Goal: Participate in discussion: Engage in conversation with other users on a specific topic

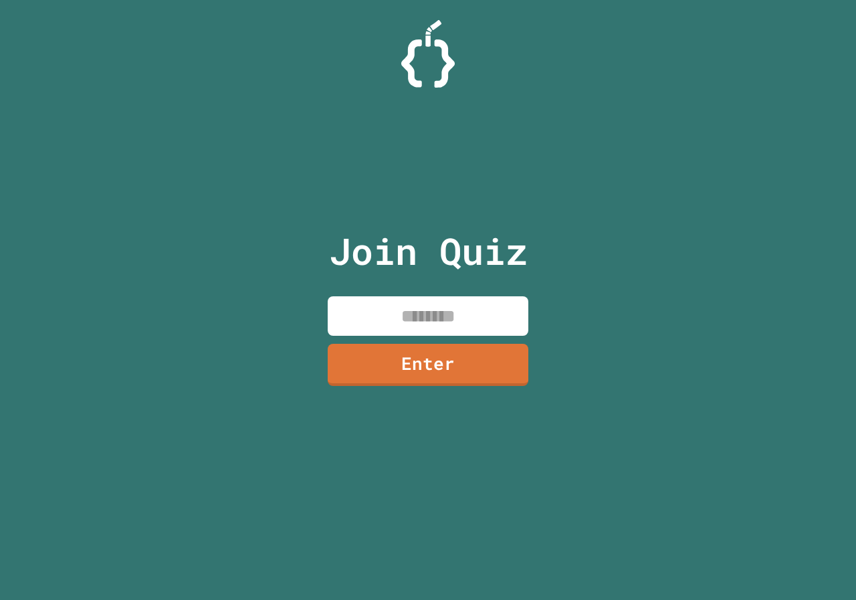
click at [479, 327] on input at bounding box center [428, 315] width 201 height 39
type input "********"
click at [494, 341] on div "Join Quiz ******** Enter" at bounding box center [428, 299] width 225 height 533
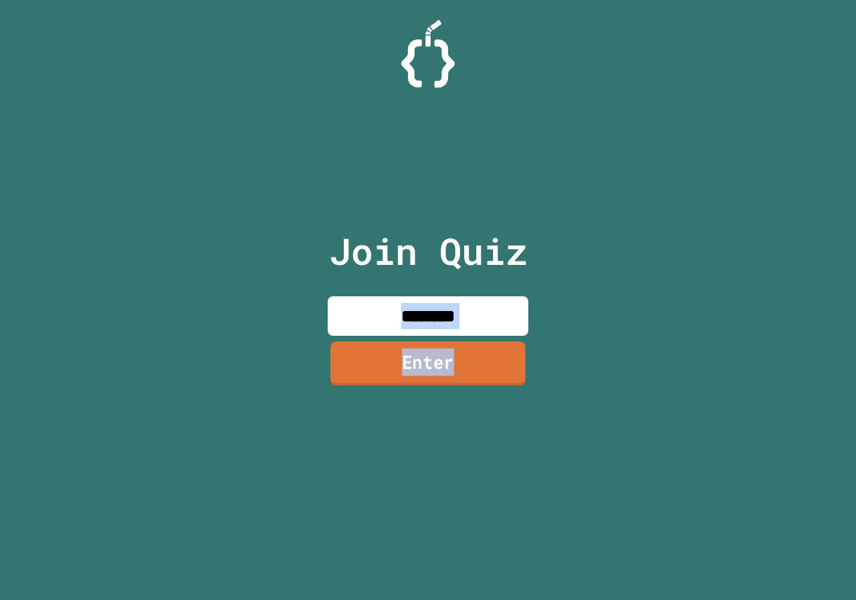
click at [493, 366] on link "Enter" at bounding box center [427, 363] width 195 height 44
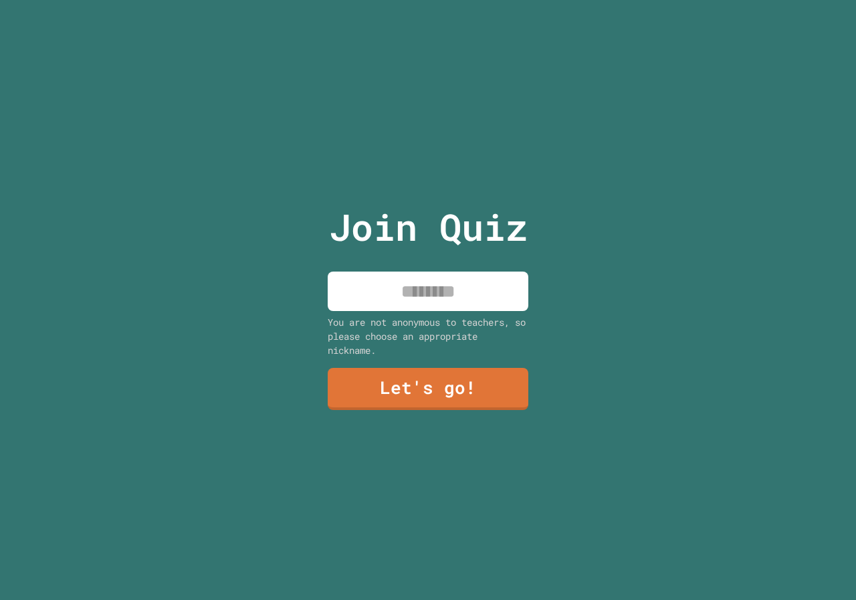
drag, startPoint x: 440, startPoint y: 298, endPoint x: 441, endPoint y: 285, distance: 12.8
click at [441, 293] on input at bounding box center [428, 290] width 201 height 39
type input "****"
click at [480, 389] on link "Let's go!" at bounding box center [428, 388] width 196 height 44
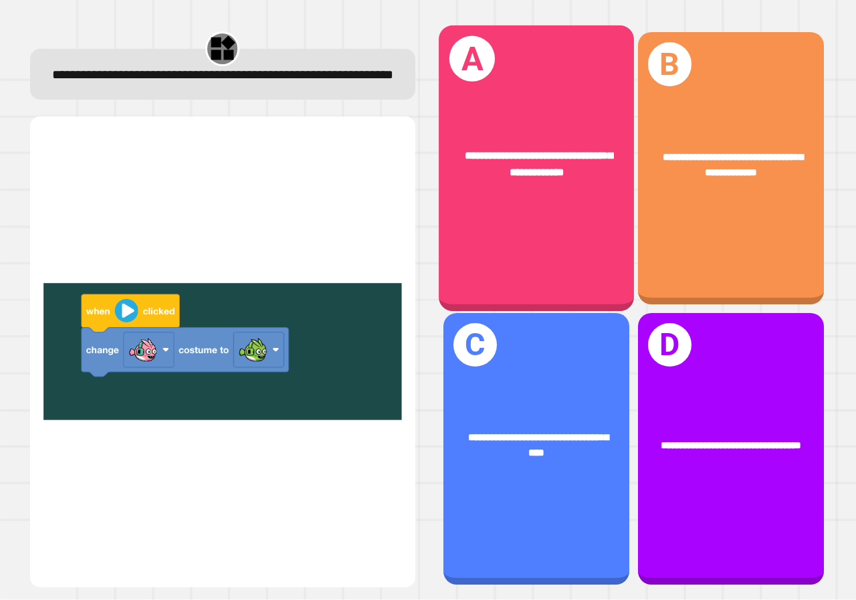
click at [463, 241] on div "**********" at bounding box center [536, 167] width 195 height 285
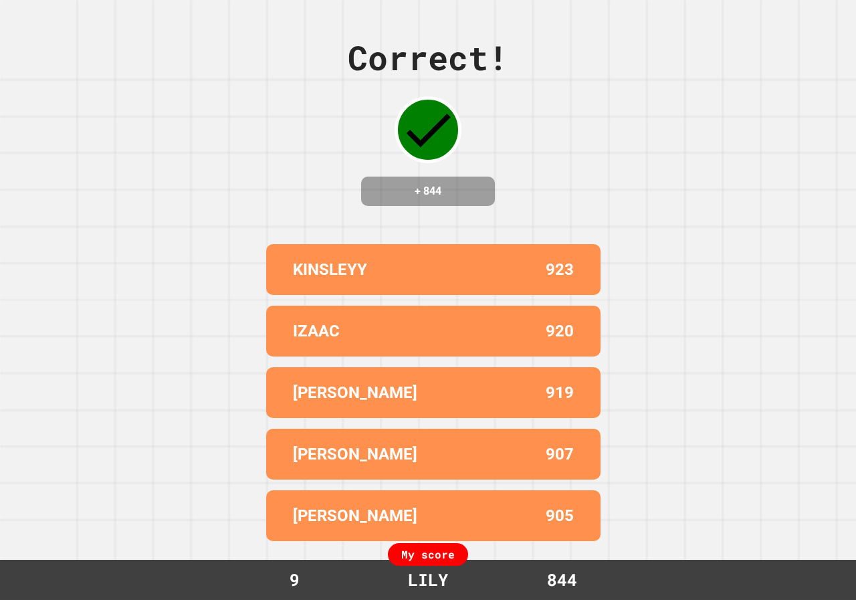
drag, startPoint x: 392, startPoint y: 11, endPoint x: 140, endPoint y: 73, distance: 259.4
click at [140, 73] on div "Correct! + 844 KINSLEYY 923 IZAAC 920 LIAM 919 JULIAN K 907 DAWSON 905 My score…" at bounding box center [428, 300] width 856 height 600
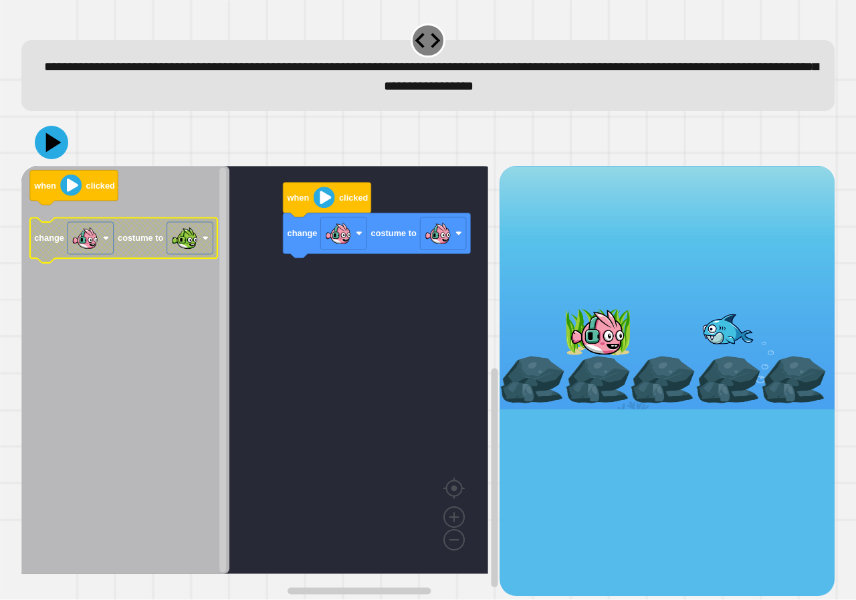
click at [136, 254] on icon "Blockly Workspace" at bounding box center [123, 240] width 187 height 45
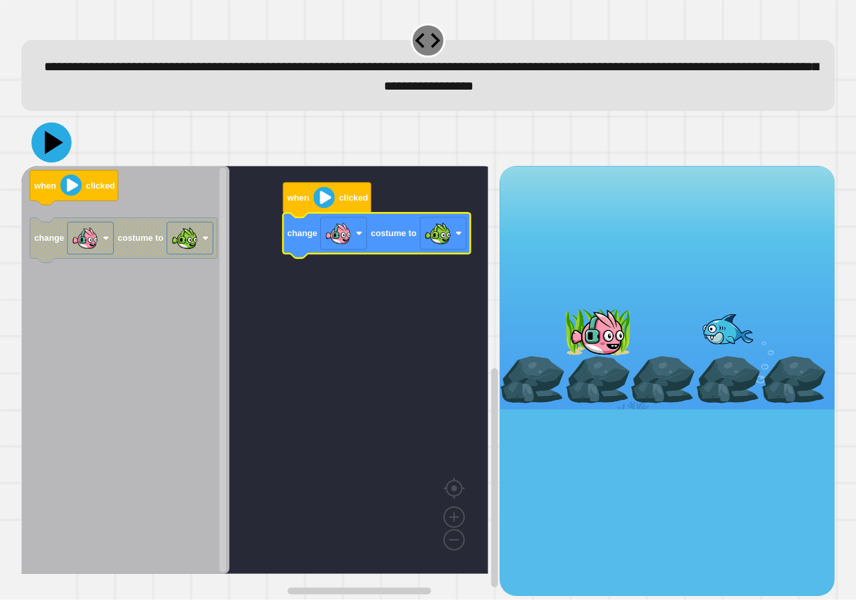
drag, startPoint x: 38, startPoint y: 140, endPoint x: 57, endPoint y: 147, distance: 19.9
click at [40, 141] on icon at bounding box center [51, 142] width 40 height 40
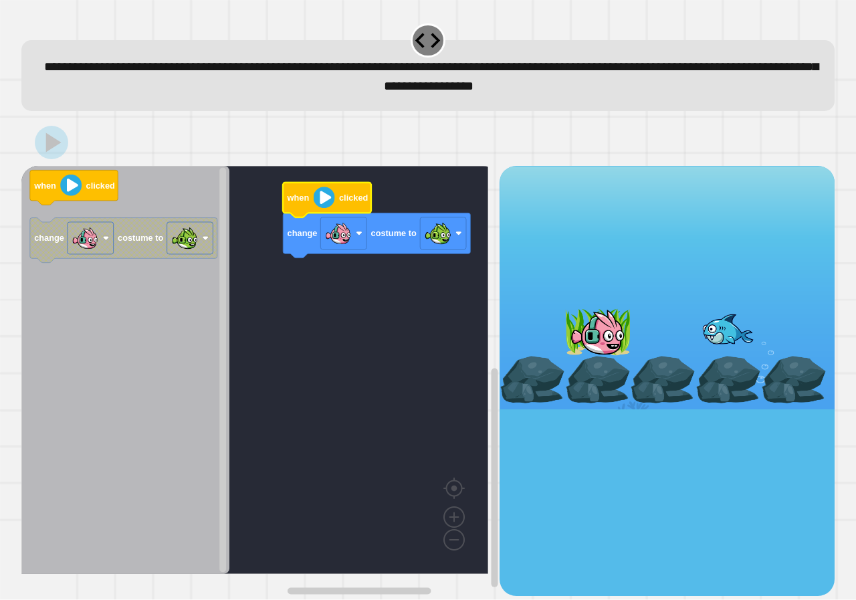
click at [328, 202] on image "Blockly Workspace" at bounding box center [324, 197] width 21 height 21
click at [321, 198] on image "Blockly Workspace" at bounding box center [324, 197] width 21 height 21
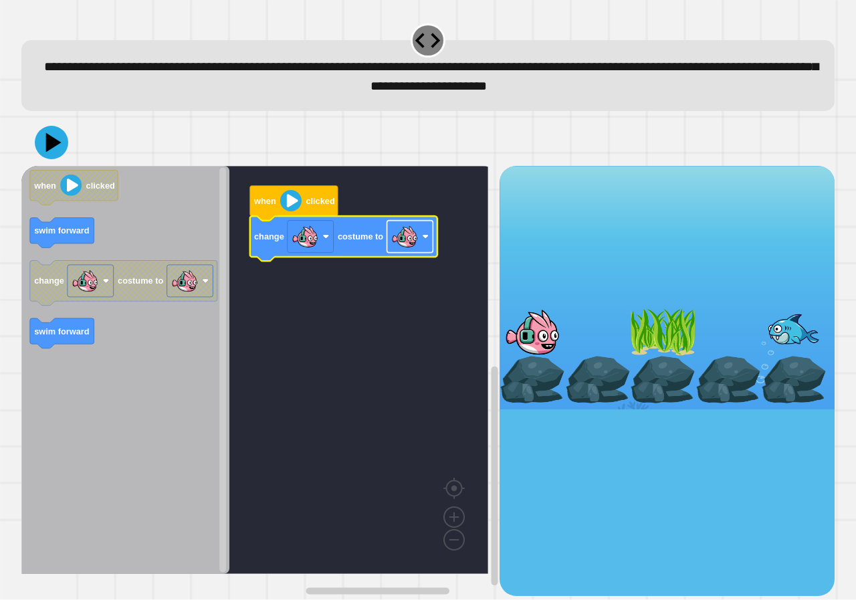
click at [402, 244] on image "Blockly Workspace" at bounding box center [404, 236] width 27 height 27
click at [44, 135] on icon at bounding box center [51, 142] width 40 height 40
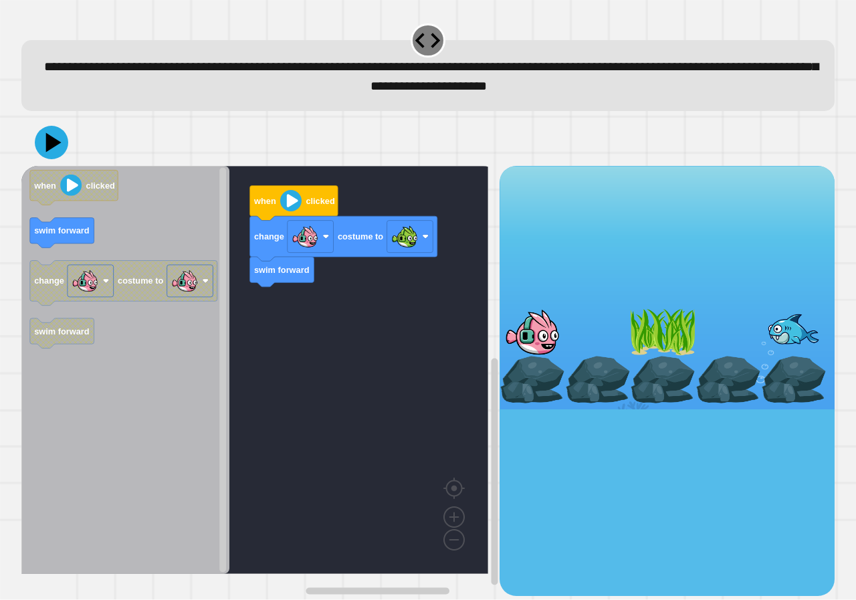
click at [263, 335] on div "when clicked change costume to swim forward when clicked swim forward change co…" at bounding box center [260, 380] width 478 height 429
click at [227, 348] on div "when clicked change costume to swim forward when clicked swim forward change co…" at bounding box center [260, 380] width 478 height 429
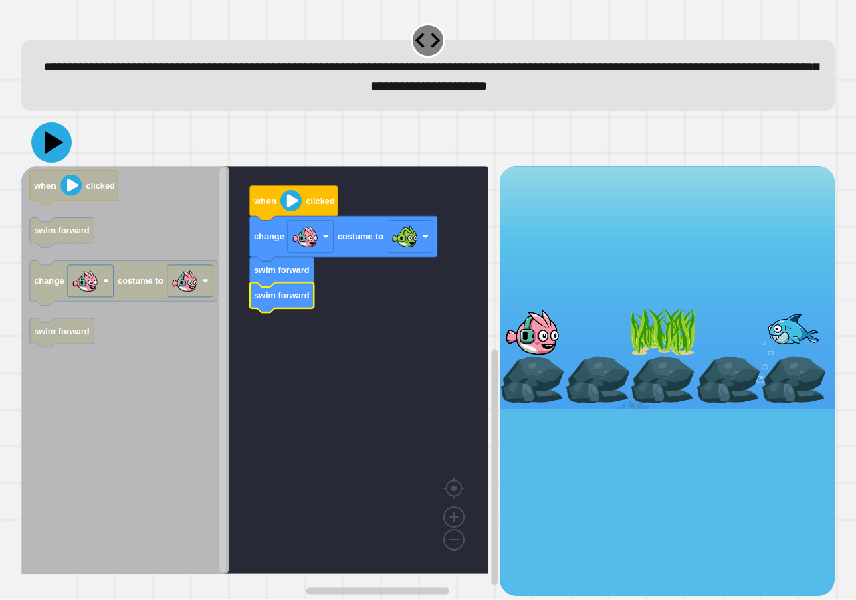
click at [59, 145] on icon at bounding box center [51, 142] width 40 height 40
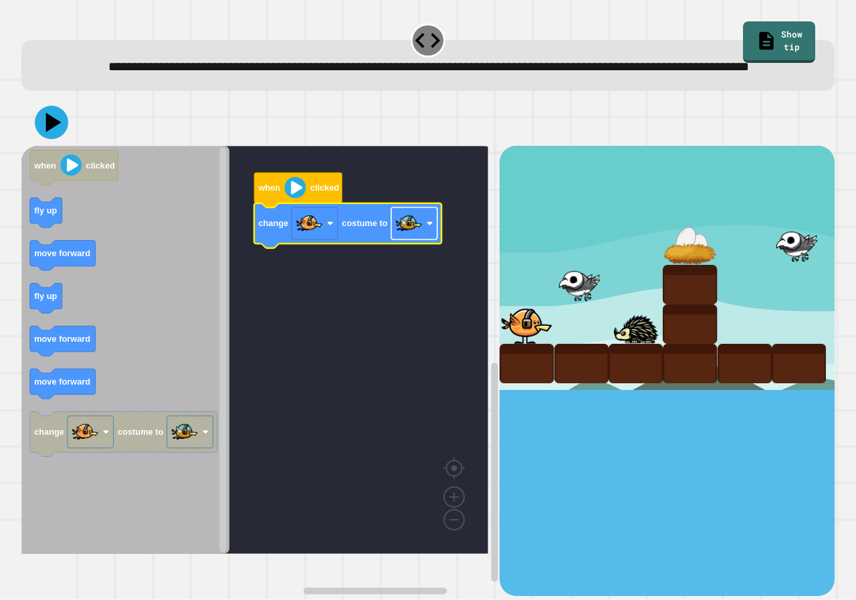
click at [418, 237] on image "Blockly Workspace" at bounding box center [408, 223] width 27 height 27
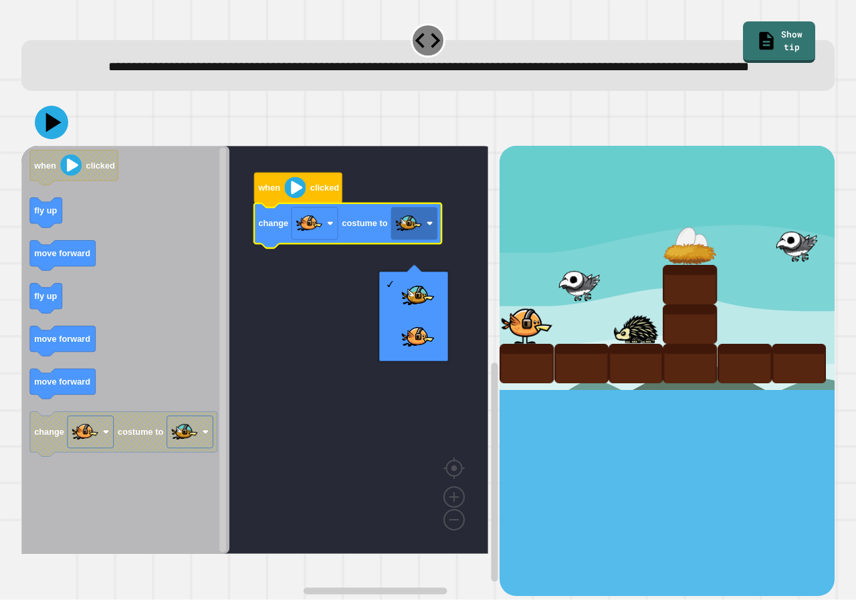
click at [346, 349] on rect "Blockly Workspace" at bounding box center [254, 350] width 467 height 408
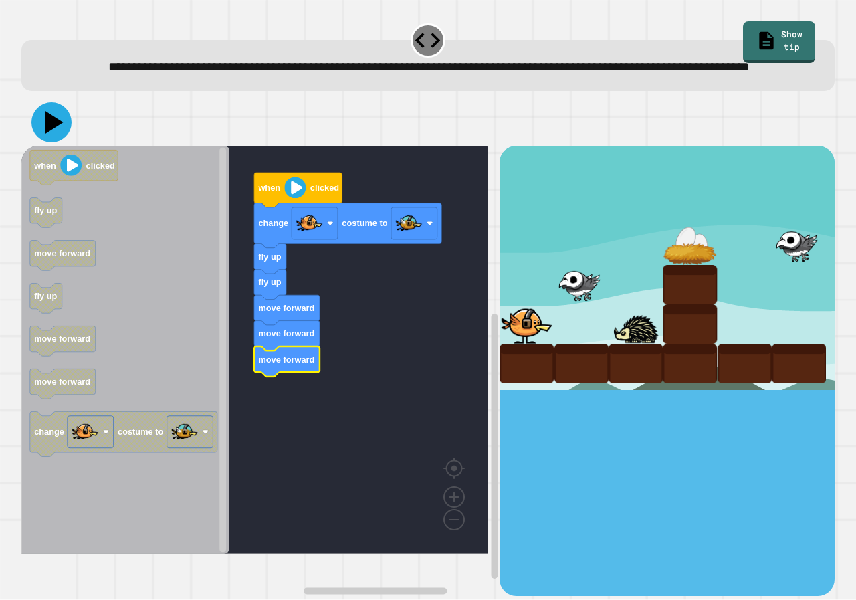
click at [57, 136] on icon at bounding box center [51, 122] width 40 height 40
click at [299, 199] on image "Blockly Workspace" at bounding box center [294, 187] width 21 height 21
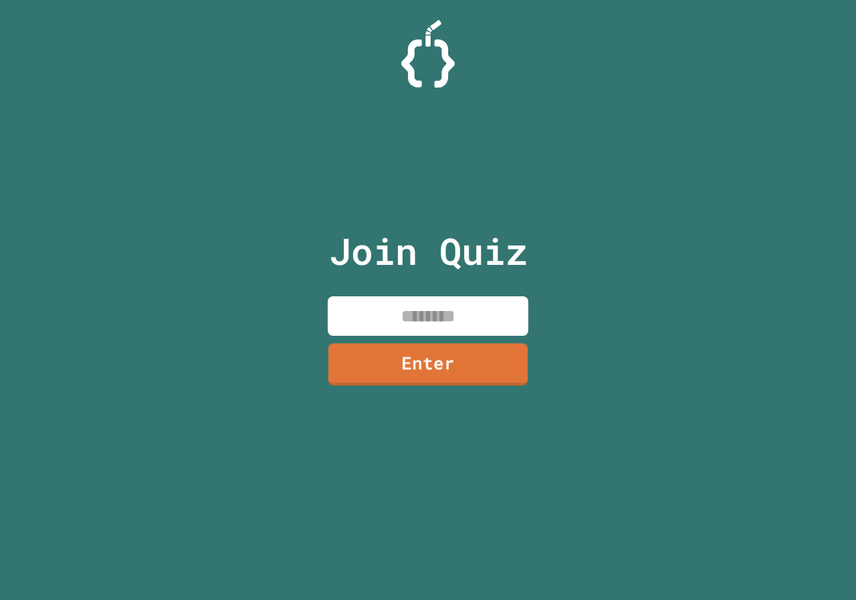
click at [456, 308] on input at bounding box center [428, 315] width 201 height 39
type input "********"
click at [501, 366] on link "Enter" at bounding box center [428, 363] width 197 height 44
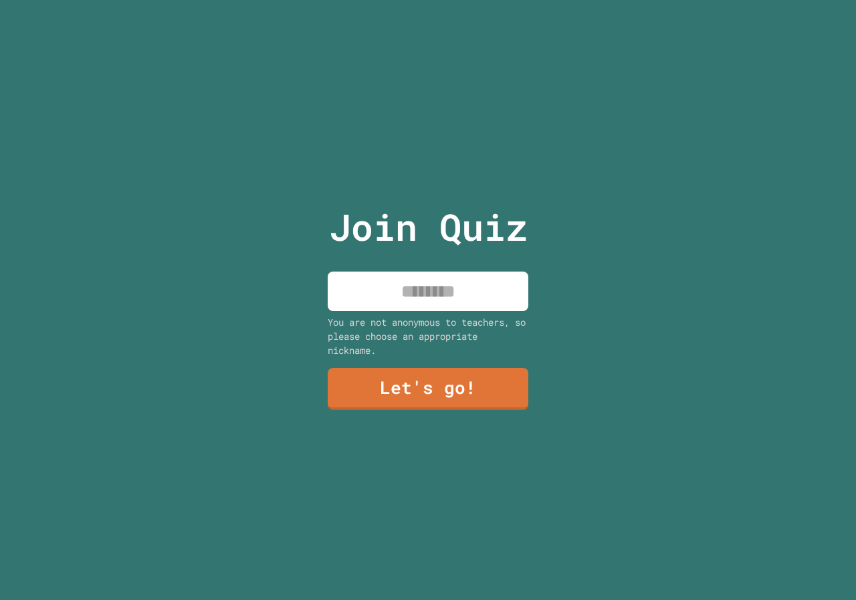
click at [477, 238] on p "Join Quiz" at bounding box center [428, 226] width 199 height 55
click at [485, 279] on input at bounding box center [428, 290] width 201 height 39
type input "****"
click at [511, 391] on link "Let's go!" at bounding box center [427, 388] width 197 height 44
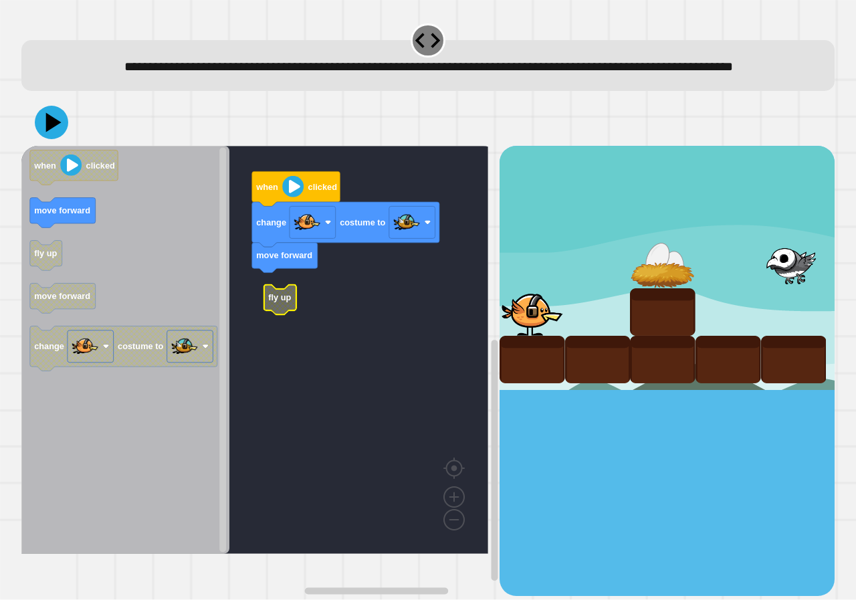
click at [263, 318] on rect "Blockly Workspace" at bounding box center [254, 350] width 467 height 408
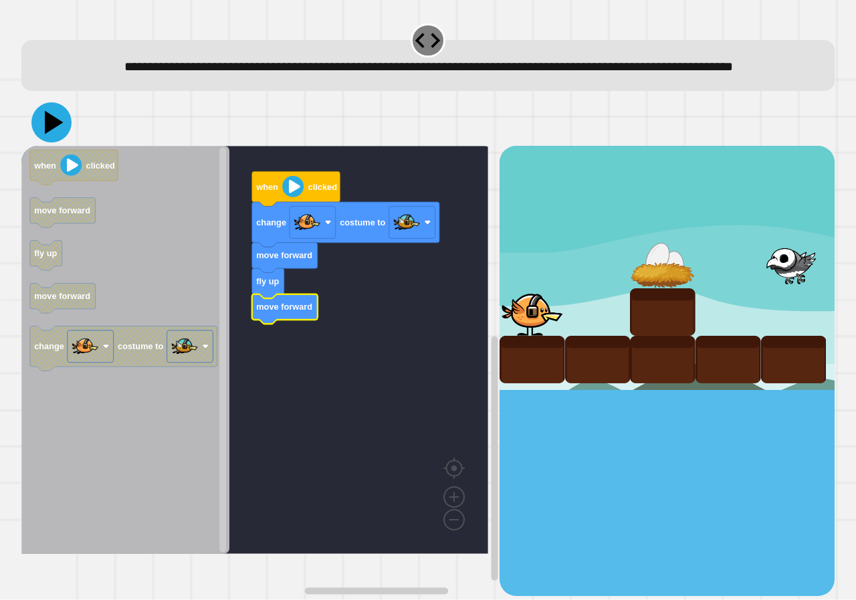
click at [51, 142] on icon at bounding box center [51, 122] width 40 height 40
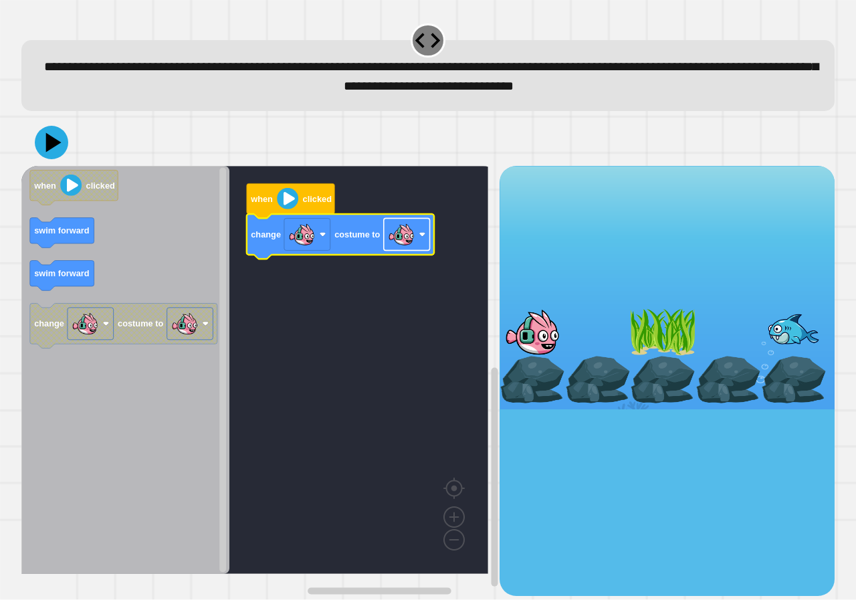
click at [411, 239] on image "Blockly Workspace" at bounding box center [401, 234] width 27 height 27
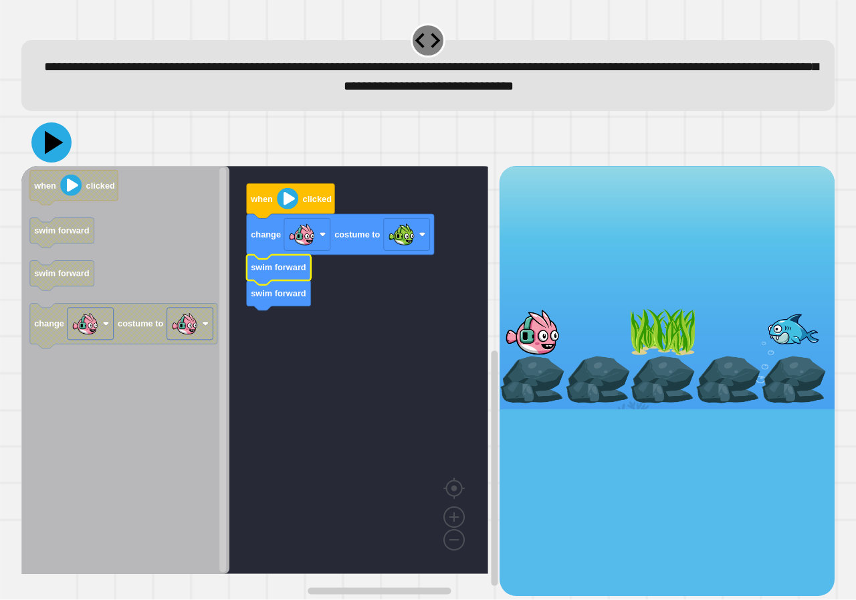
click at [52, 153] on icon at bounding box center [51, 142] width 40 height 40
click at [76, 191] on image "Blockly Workspace" at bounding box center [70, 184] width 21 height 21
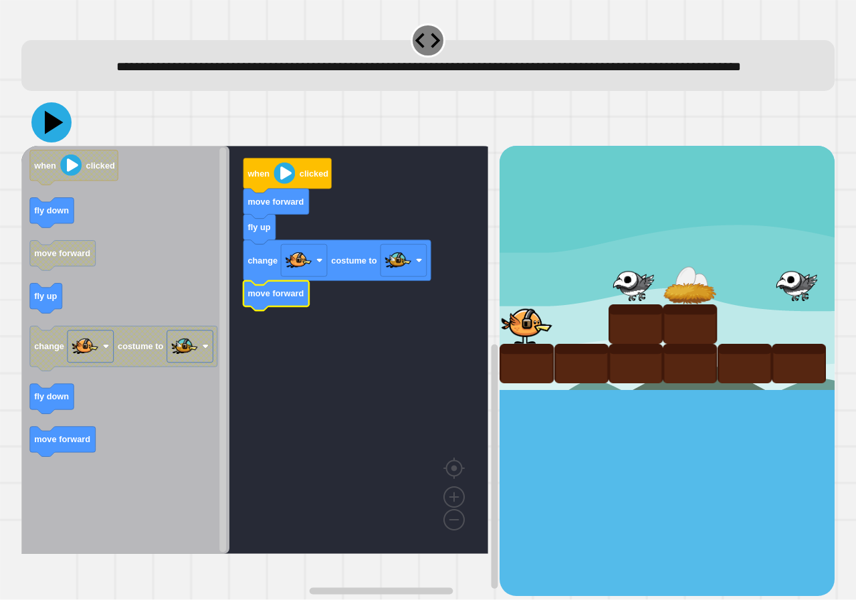
click at [52, 142] on icon at bounding box center [51, 122] width 40 height 40
click at [285, 184] on image "Blockly Workspace" at bounding box center [283, 172] width 21 height 21
click at [58, 142] on icon at bounding box center [51, 122] width 40 height 40
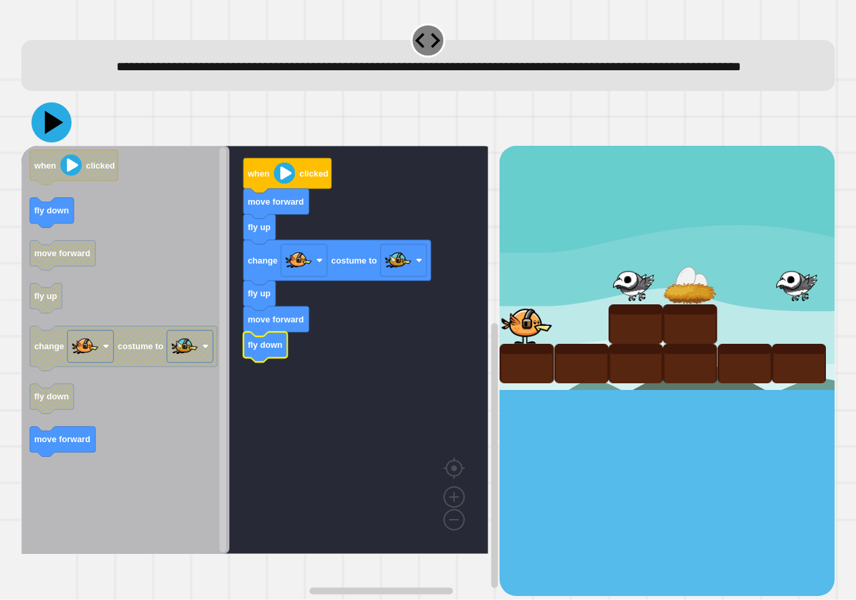
click at [60, 142] on icon at bounding box center [51, 122] width 40 height 40
click at [63, 142] on icon at bounding box center [51, 122] width 40 height 40
click at [62, 138] on icon at bounding box center [51, 122] width 40 height 40
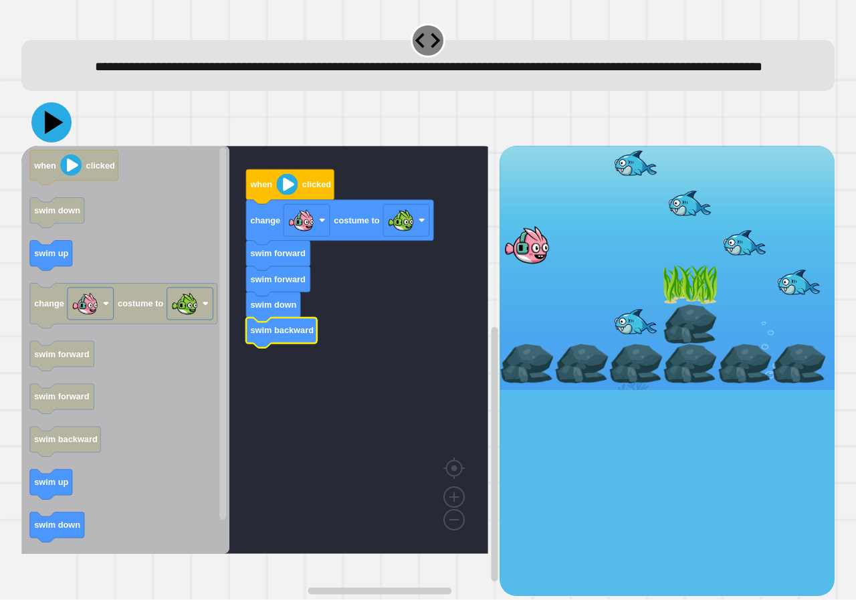
click at [47, 134] on icon at bounding box center [54, 122] width 19 height 23
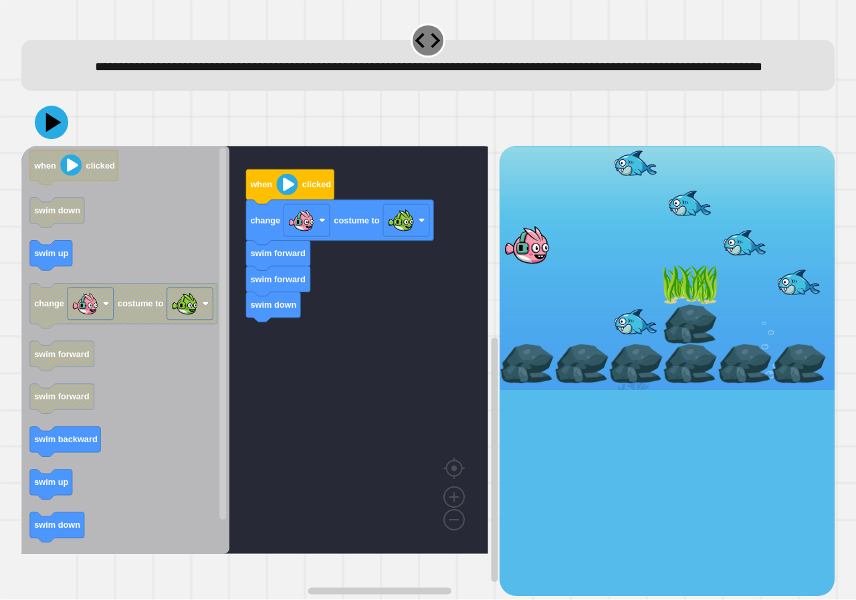
click at [142, 401] on icon "when clicked swim down swim up change costume to swim forward swim forward swim…" at bounding box center [125, 350] width 208 height 408
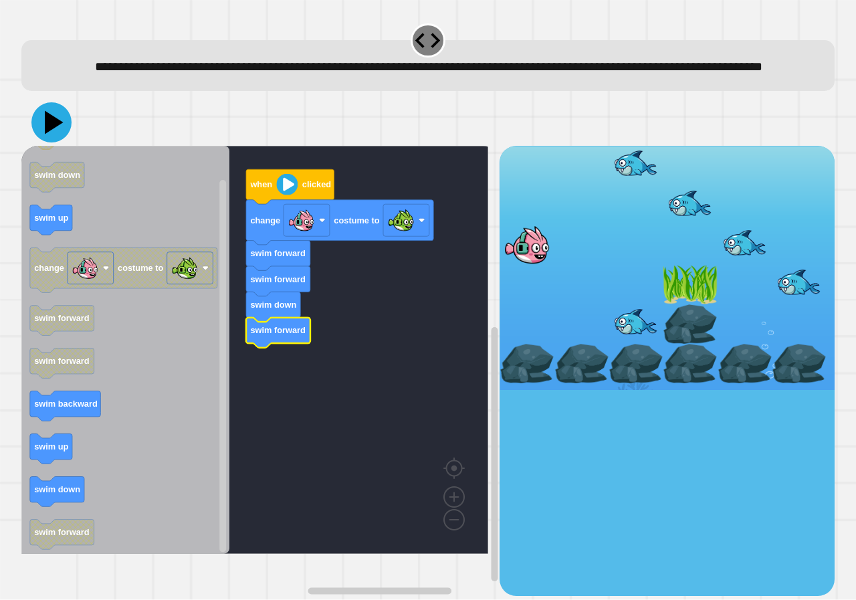
click at [53, 134] on icon at bounding box center [54, 122] width 19 height 23
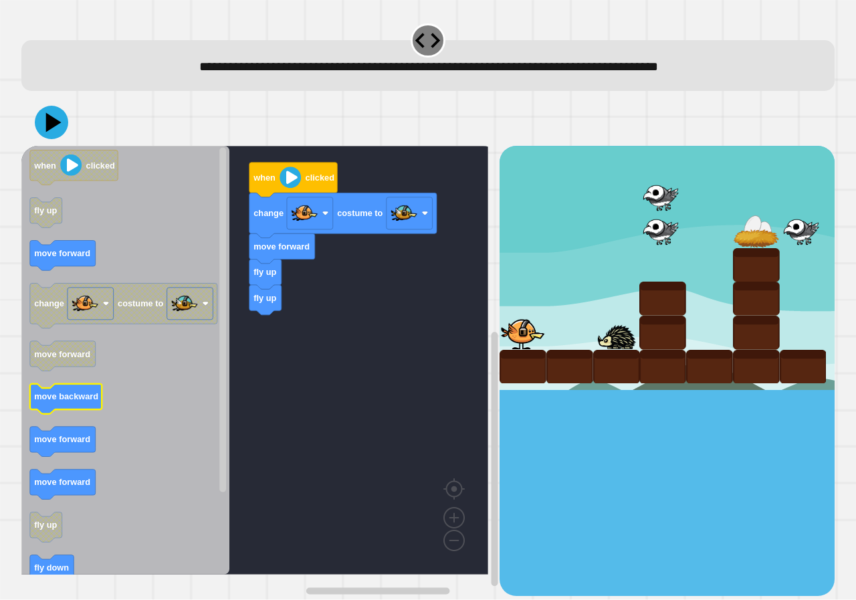
click at [95, 396] on text "move backward" at bounding box center [66, 397] width 64 height 10
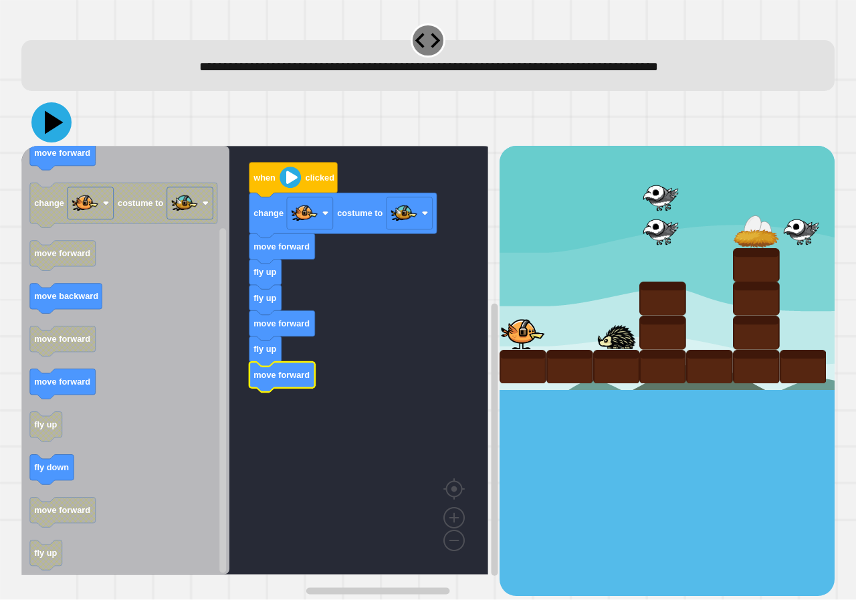
click at [62, 121] on icon at bounding box center [51, 122] width 40 height 40
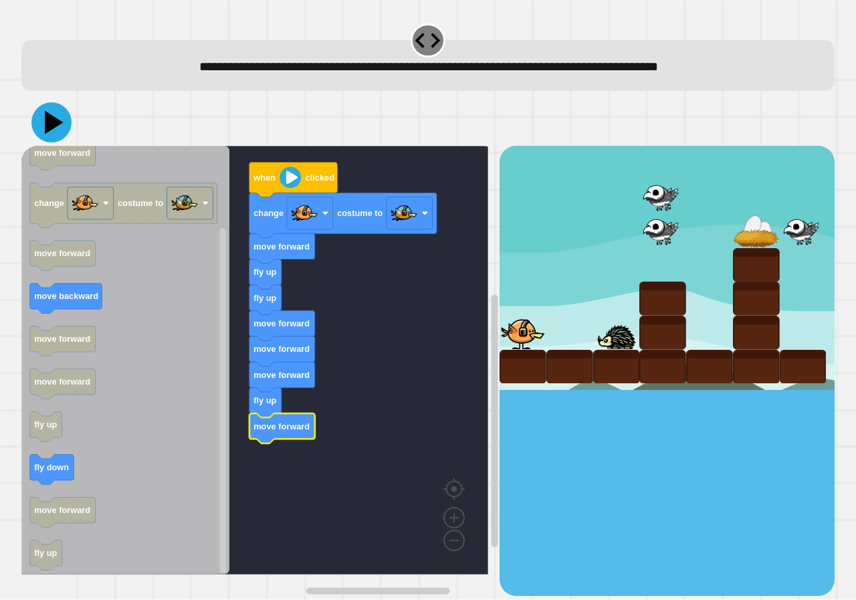
click at [47, 132] on icon at bounding box center [54, 122] width 19 height 23
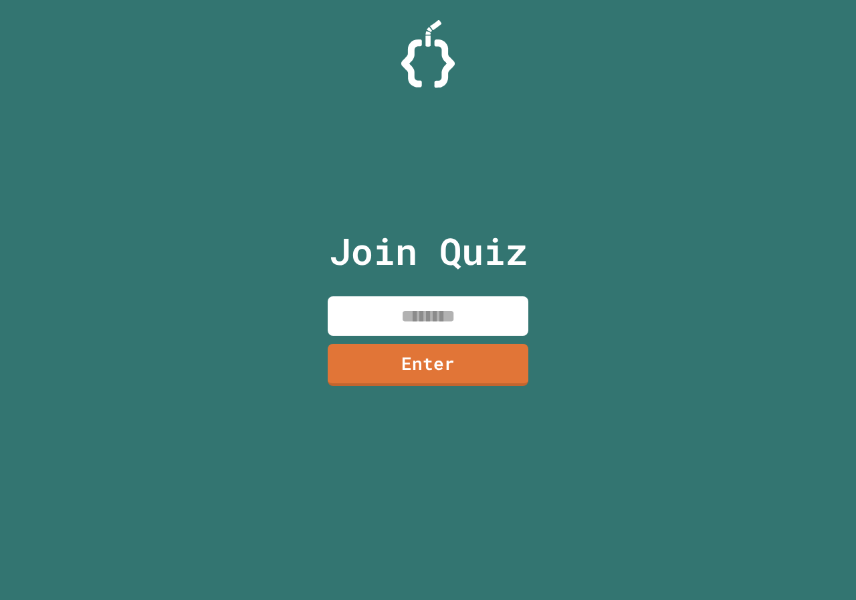
click at [455, 310] on input at bounding box center [428, 315] width 201 height 39
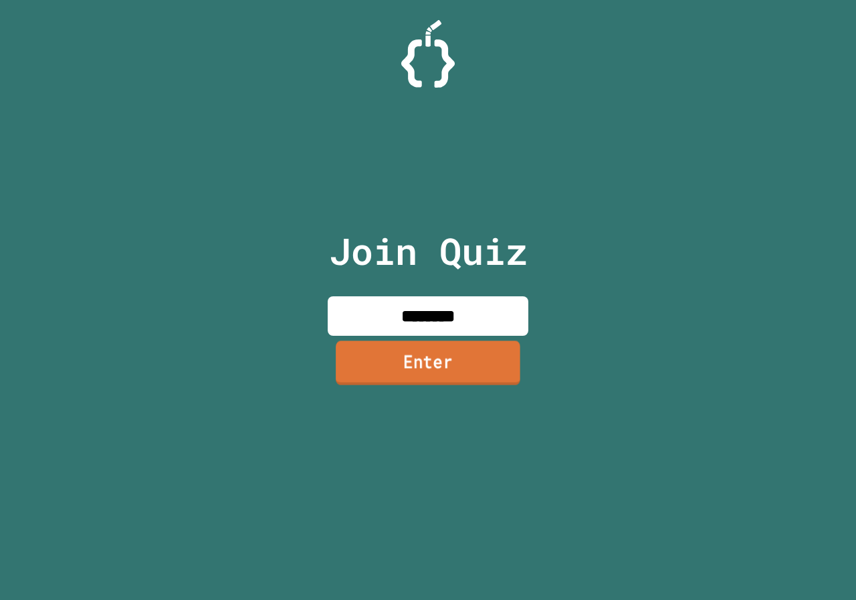
type input "********"
click at [480, 373] on link "Enter" at bounding box center [428, 362] width 185 height 44
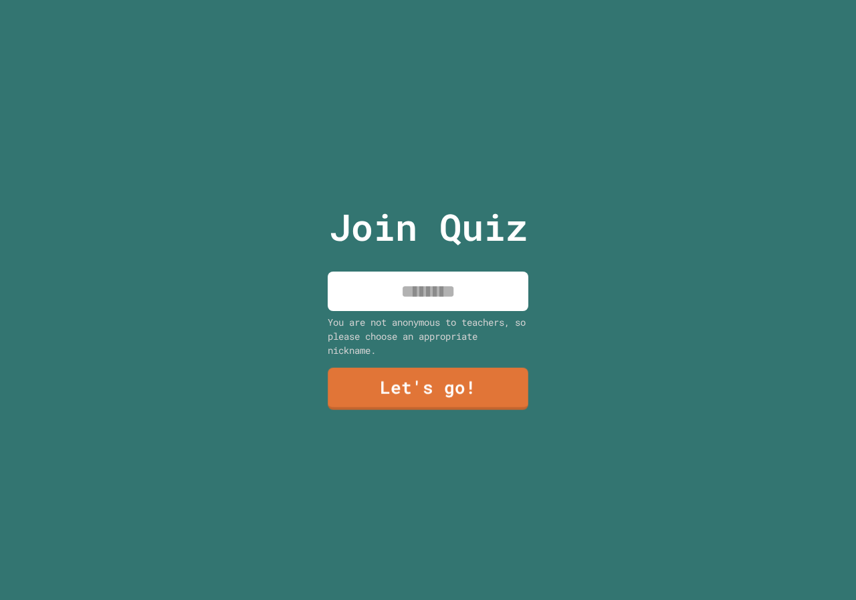
click at [477, 287] on input at bounding box center [428, 290] width 201 height 39
type input "****"
click at [476, 391] on link "Let's go!" at bounding box center [427, 387] width 193 height 44
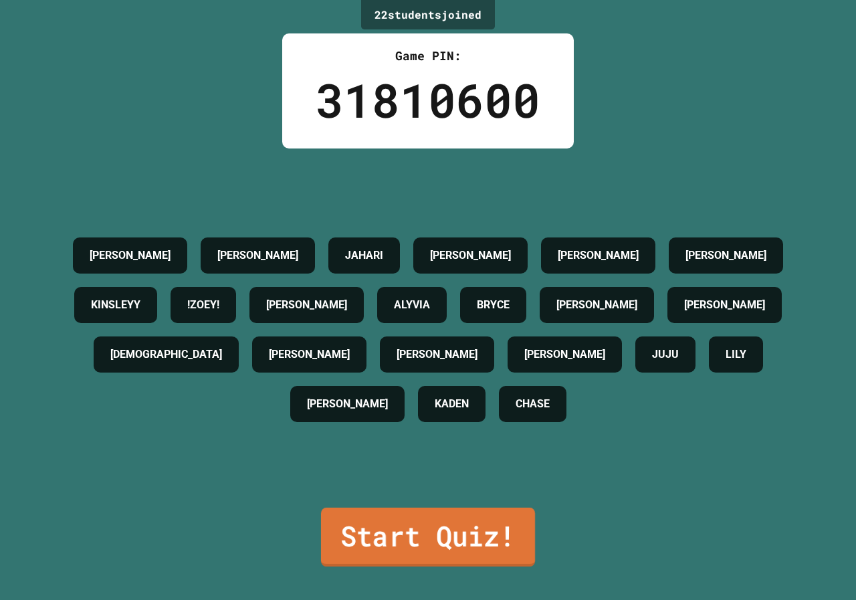
click at [503, 534] on link "Start Quiz!" at bounding box center [428, 536] width 214 height 59
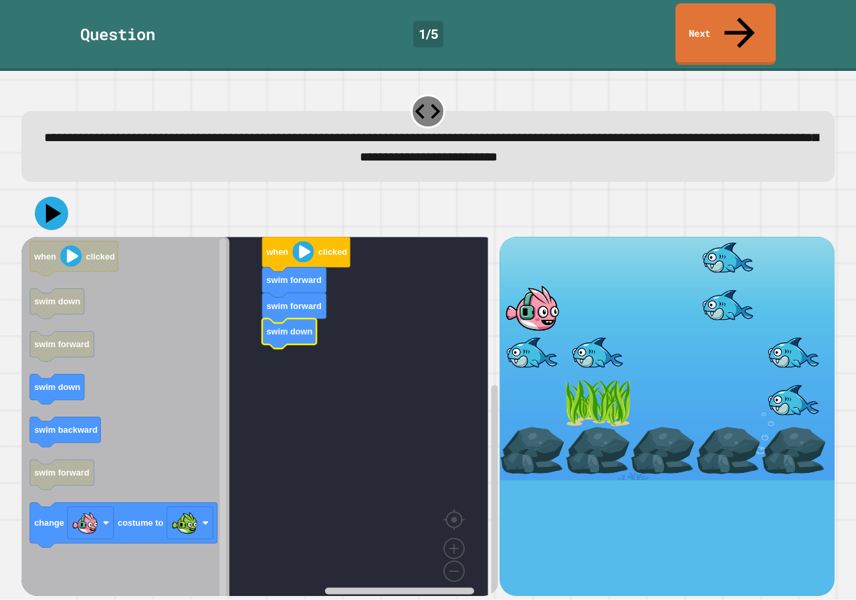
drag, startPoint x: 646, startPoint y: 320, endPoint x: 652, endPoint y: 354, distance: 34.5
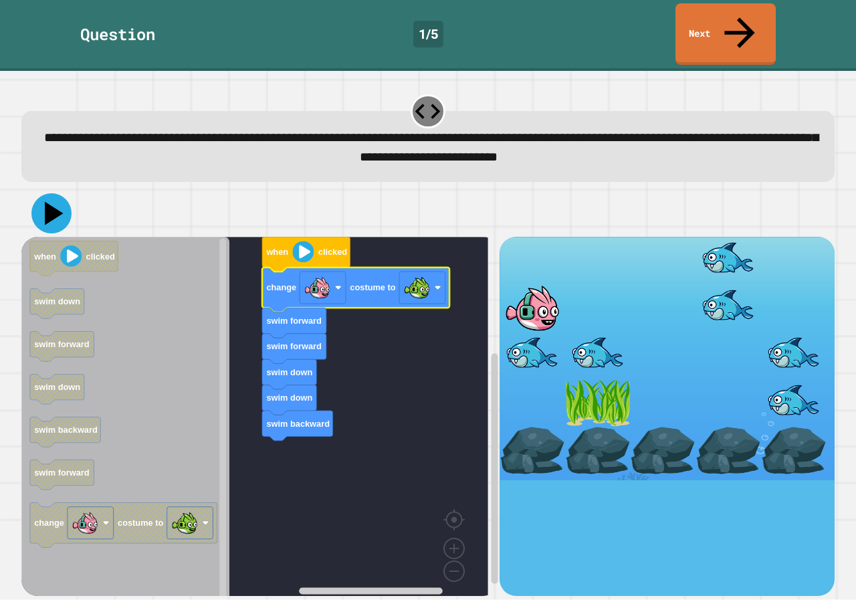
click at [53, 202] on icon at bounding box center [54, 213] width 19 height 23
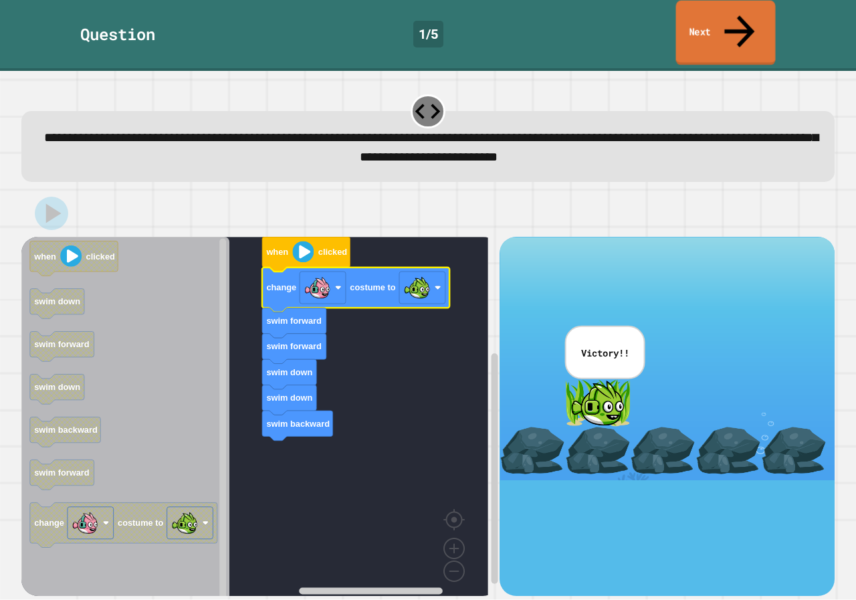
click at [735, 15] on icon at bounding box center [739, 30] width 45 height 47
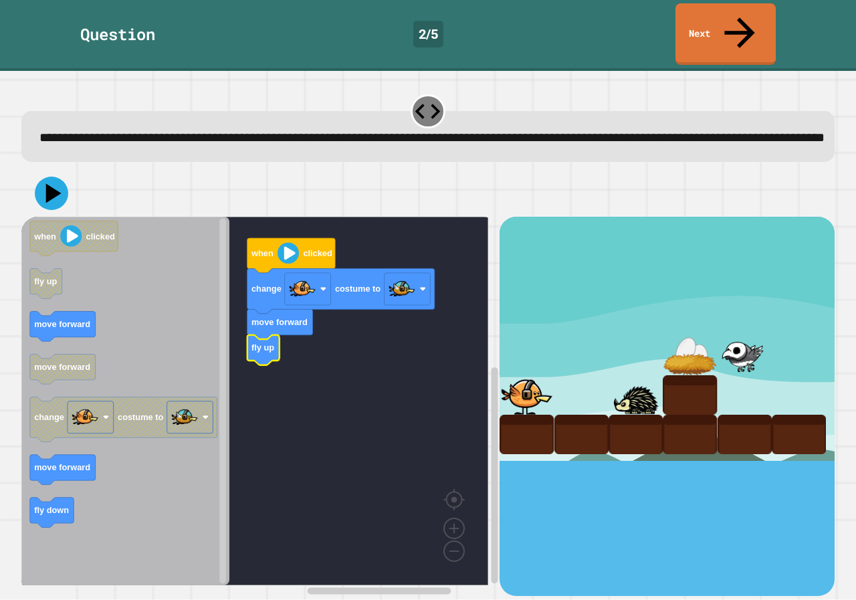
drag, startPoint x: 565, startPoint y: 386, endPoint x: 699, endPoint y: 349, distance: 139.3
click at [699, 349] on div at bounding box center [666, 338] width 335 height 243
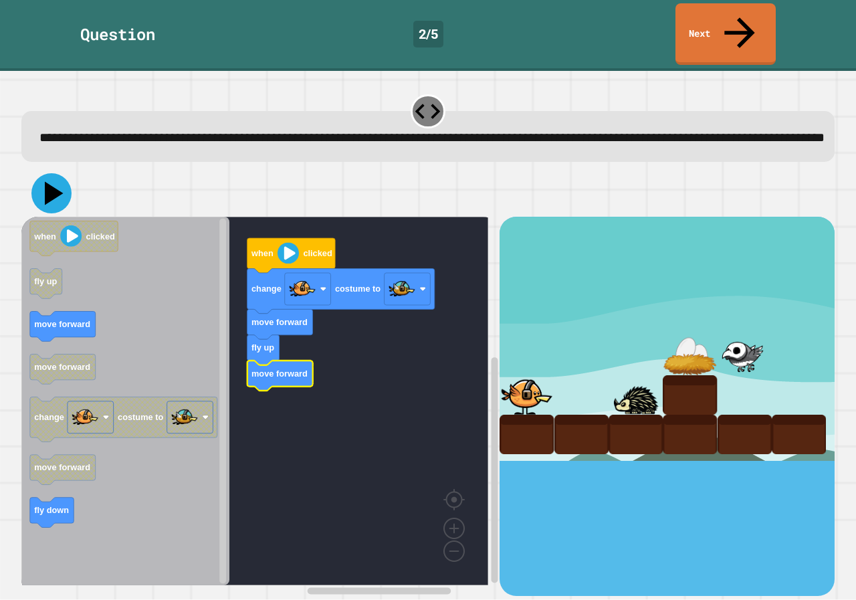
click at [51, 185] on icon at bounding box center [54, 193] width 19 height 23
click at [40, 182] on icon at bounding box center [51, 193] width 40 height 40
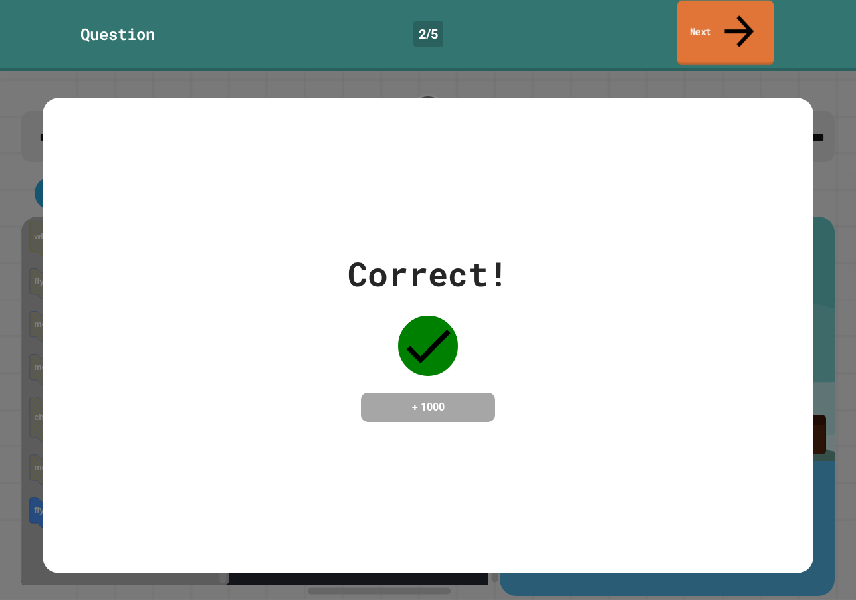
click at [691, 17] on link "Next" at bounding box center [725, 33] width 97 height 65
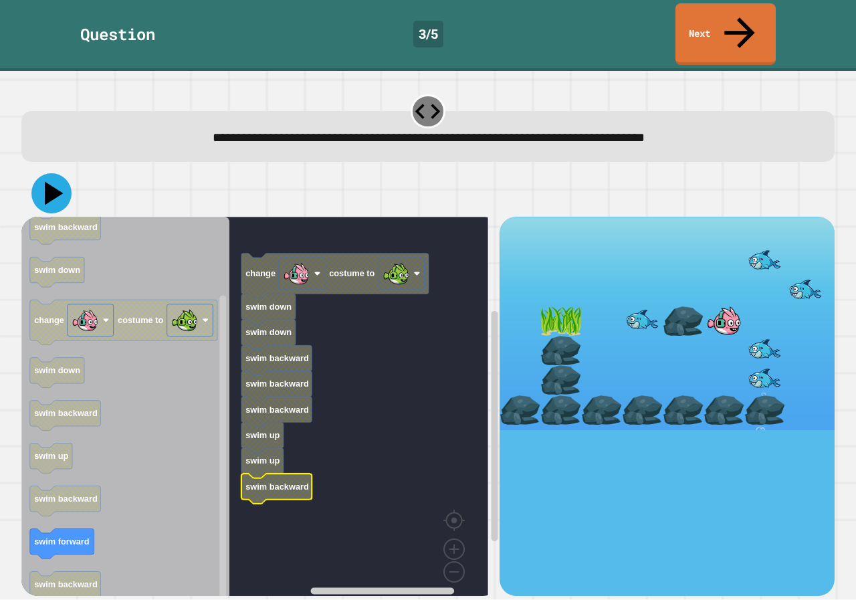
click at [47, 173] on icon at bounding box center [51, 193] width 40 height 40
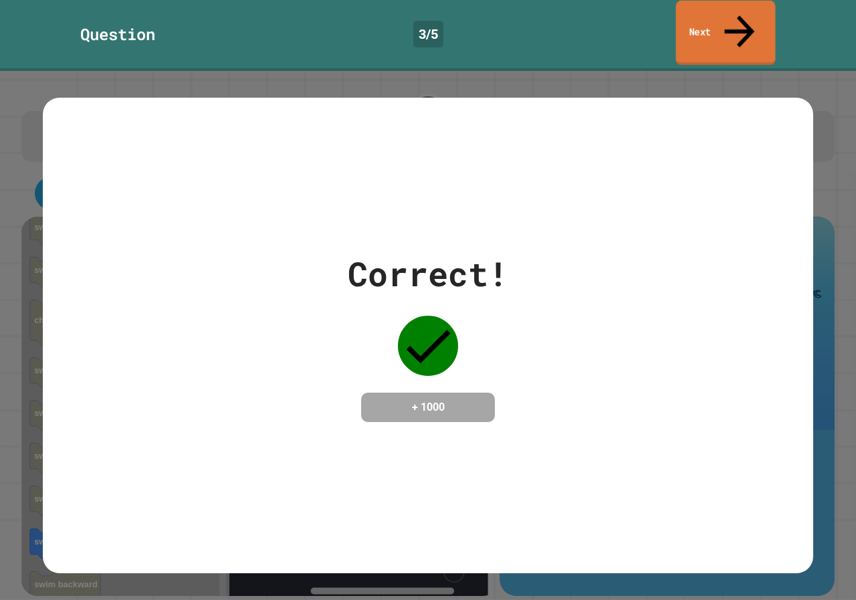
click at [705, 21] on link "Next" at bounding box center [726, 33] width 100 height 65
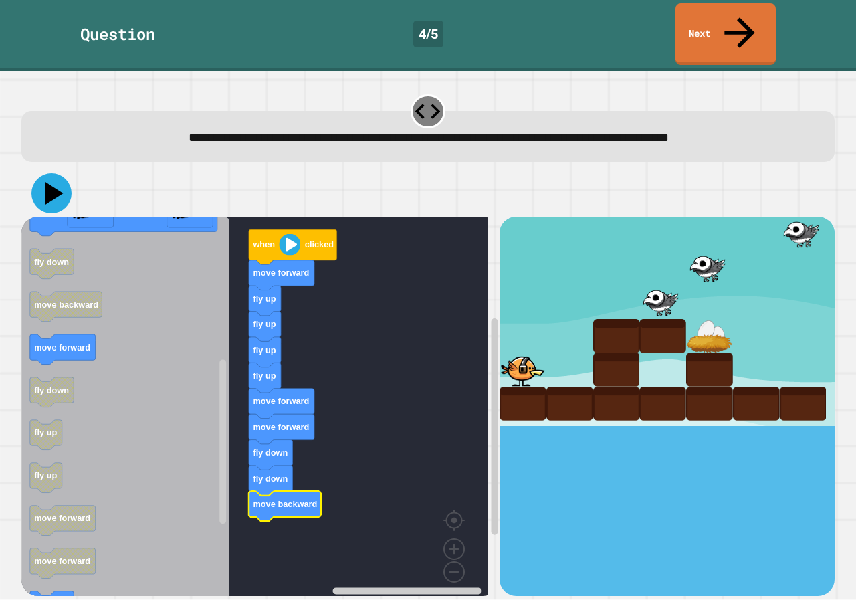
click at [51, 173] on icon at bounding box center [51, 193] width 40 height 40
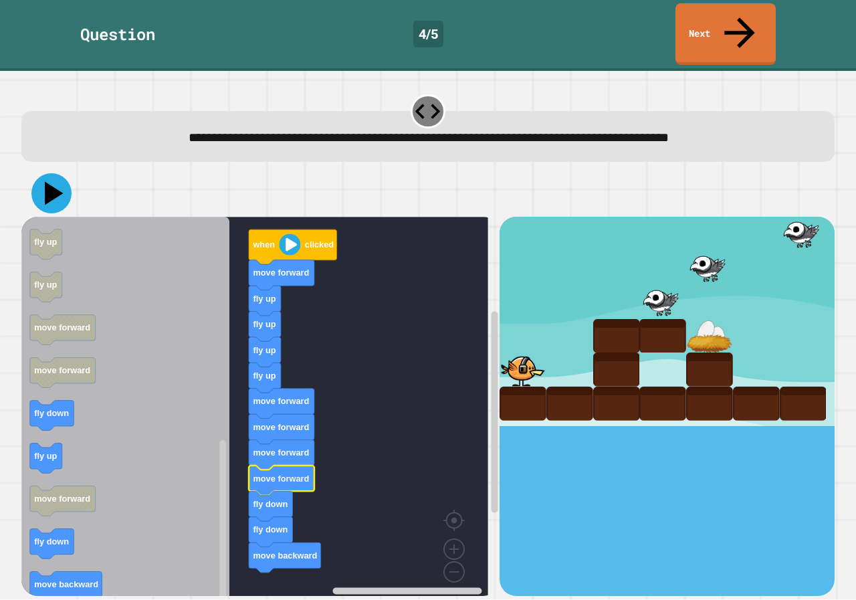
click at [62, 173] on icon at bounding box center [51, 193] width 40 height 40
drag, startPoint x: 44, startPoint y: 166, endPoint x: 55, endPoint y: 167, distance: 11.4
click at [45, 173] on icon at bounding box center [51, 193] width 40 height 40
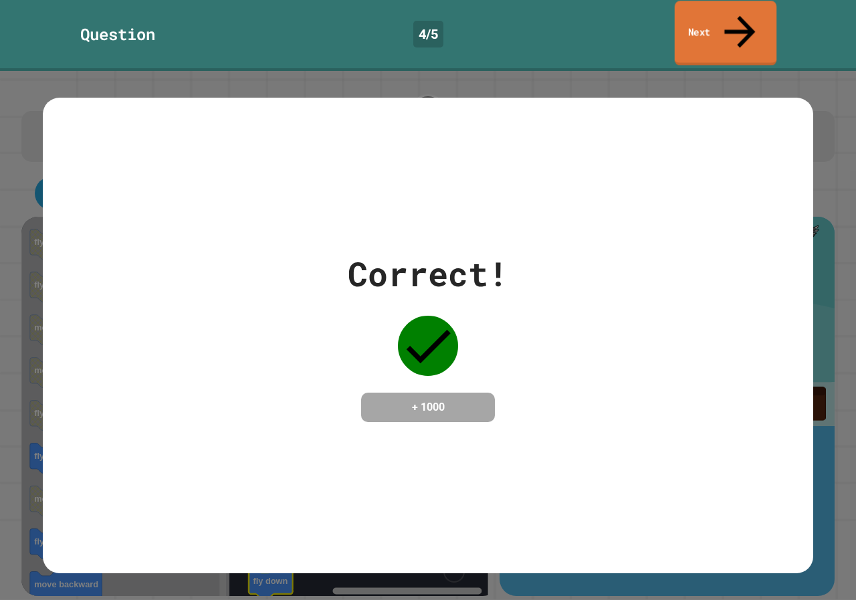
click at [743, 11] on icon at bounding box center [740, 31] width 46 height 47
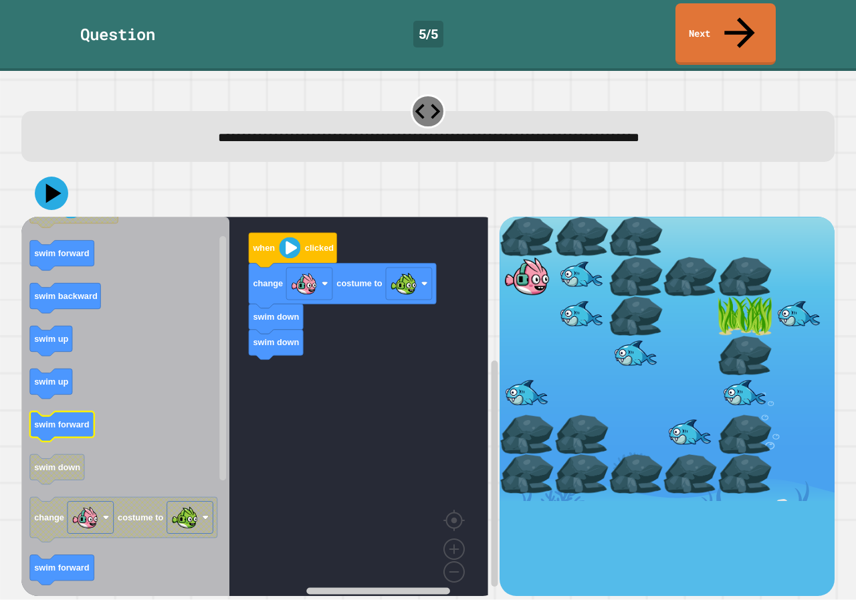
click at [71, 397] on icon "when clicked swim forward swim backward swim up swim up swim forward swim down …" at bounding box center [125, 411] width 208 height 389
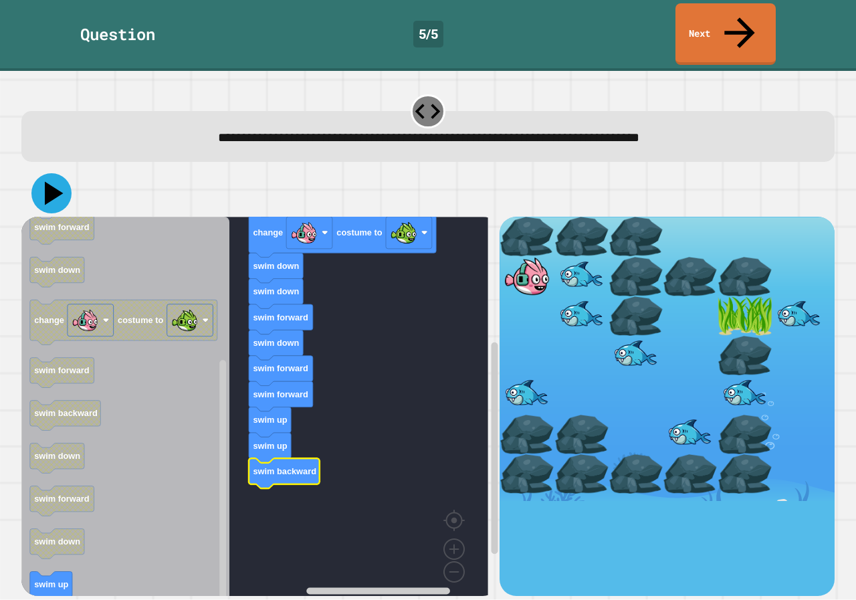
click at [53, 182] on icon at bounding box center [54, 193] width 19 height 23
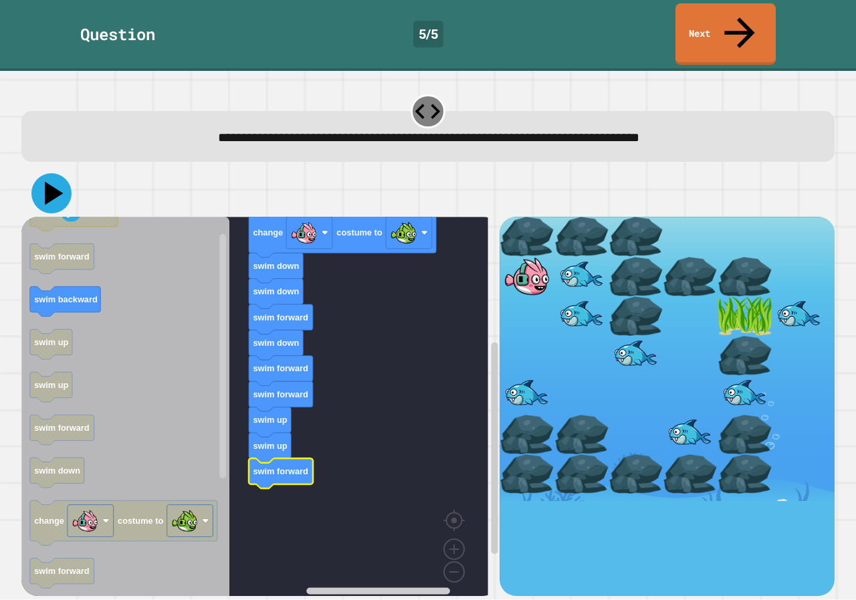
click at [56, 173] on icon at bounding box center [51, 193] width 40 height 40
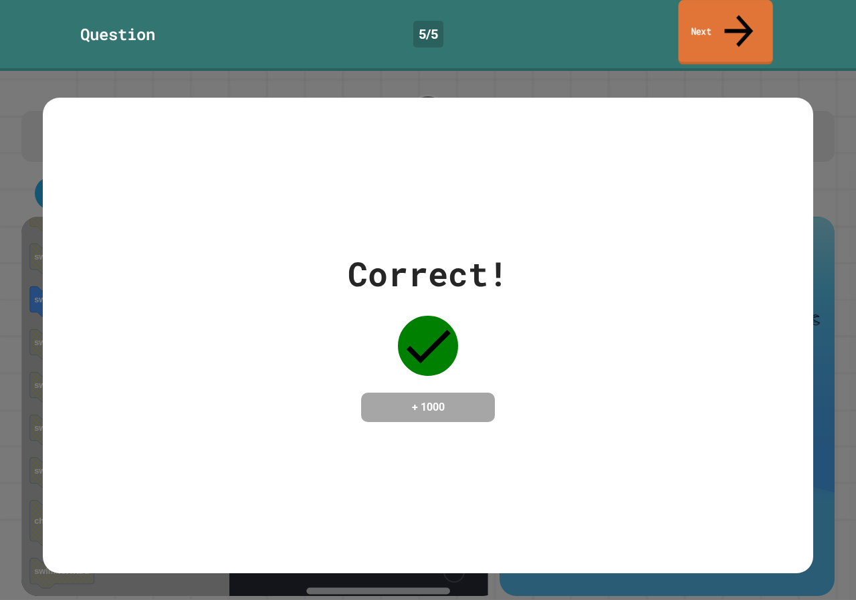
click at [701, 19] on link "Next" at bounding box center [725, 32] width 94 height 65
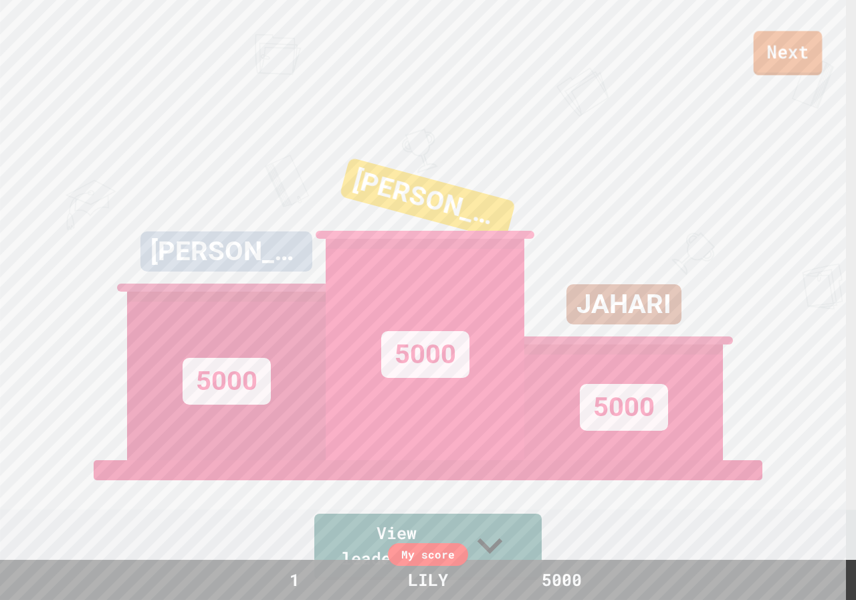
click at [769, 47] on link "Next" at bounding box center [787, 53] width 69 height 44
